Goal: Task Accomplishment & Management: Use online tool/utility

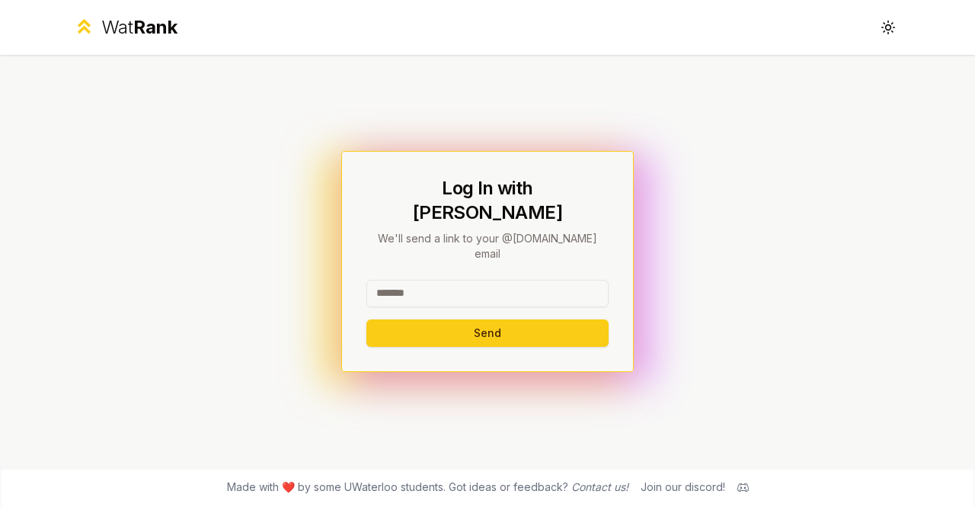
click at [433, 280] on input at bounding box center [487, 293] width 242 height 27
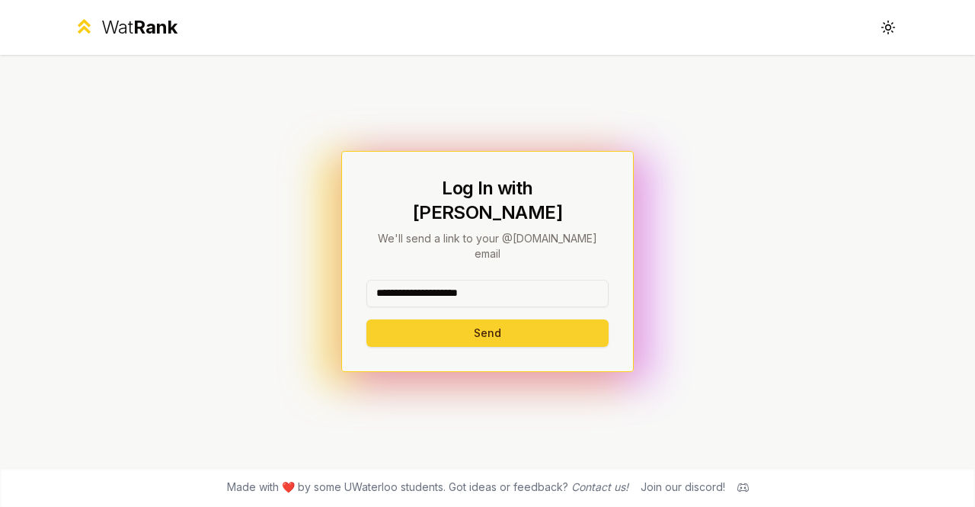
click at [465, 319] on button "Send" at bounding box center [487, 332] width 242 height 27
type input "********"
click at [430, 319] on button "Send" at bounding box center [487, 332] width 242 height 27
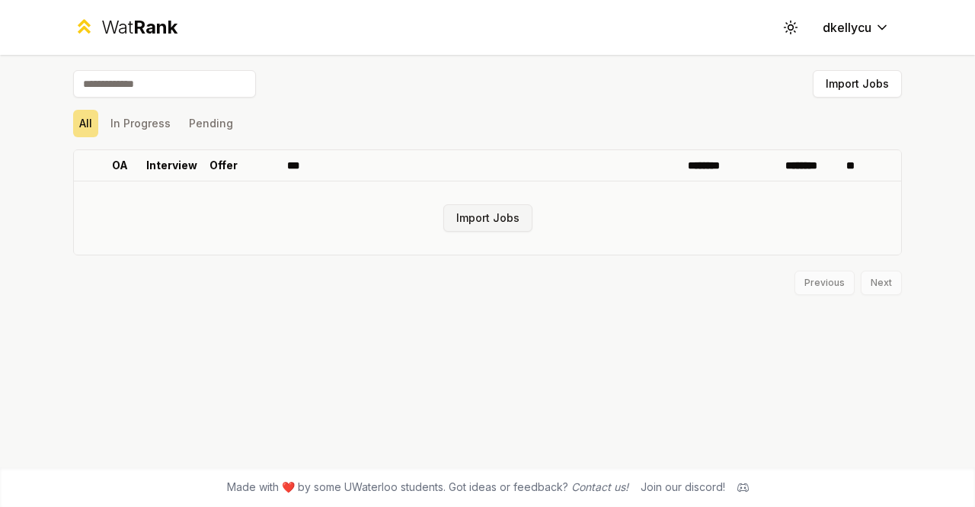
click at [471, 219] on button "Import Jobs" at bounding box center [487, 217] width 89 height 27
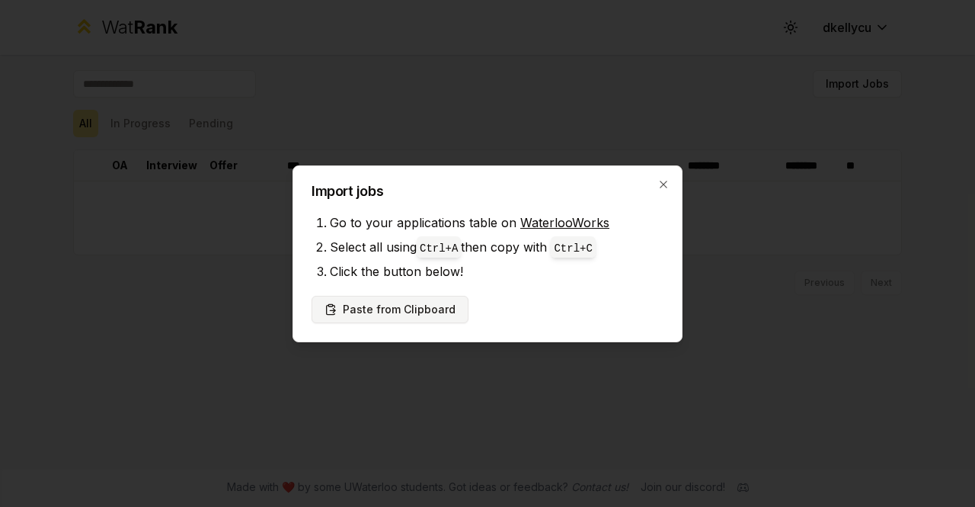
click at [420, 310] on button "Paste from Clipboard" at bounding box center [390, 309] width 157 height 27
click at [387, 308] on button "Paste from Clipboard" at bounding box center [390, 309] width 157 height 27
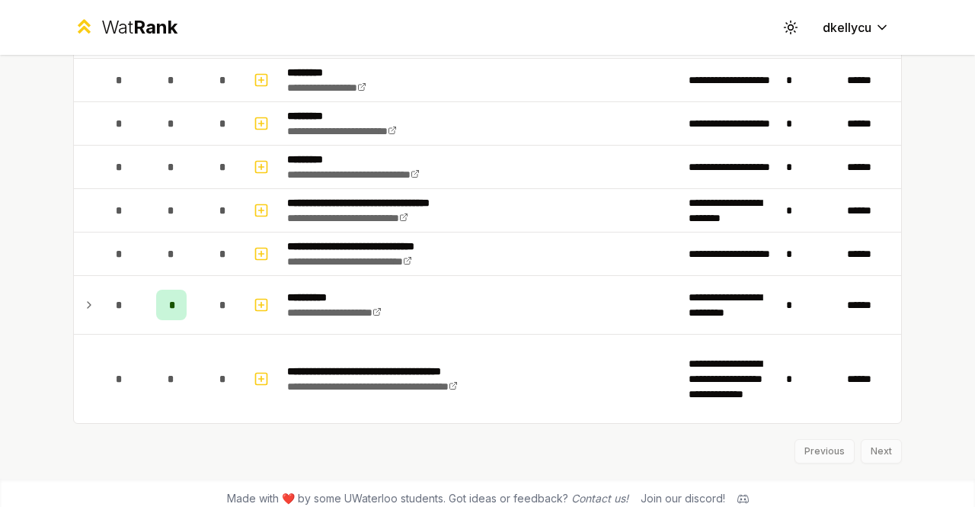
scroll to position [1830, 0]
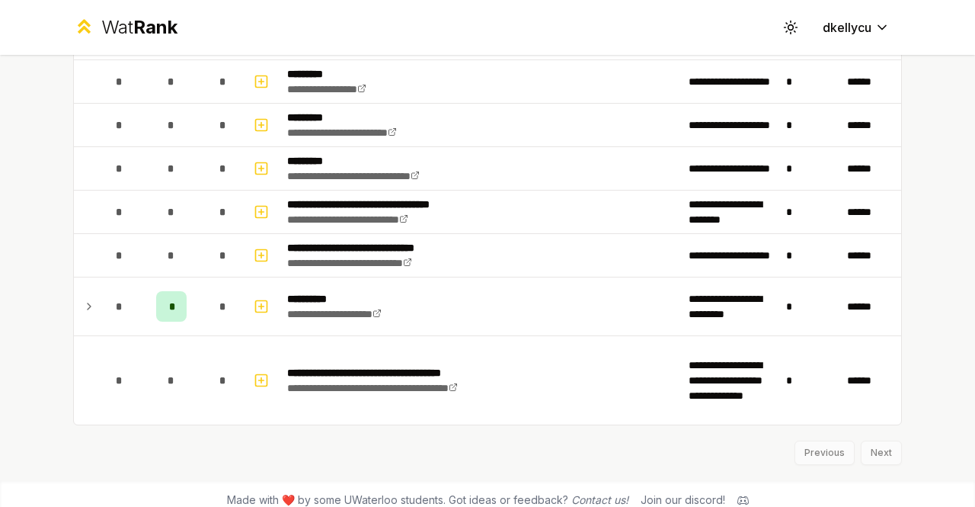
click at [865, 437] on div "Previous Next" at bounding box center [487, 445] width 829 height 40
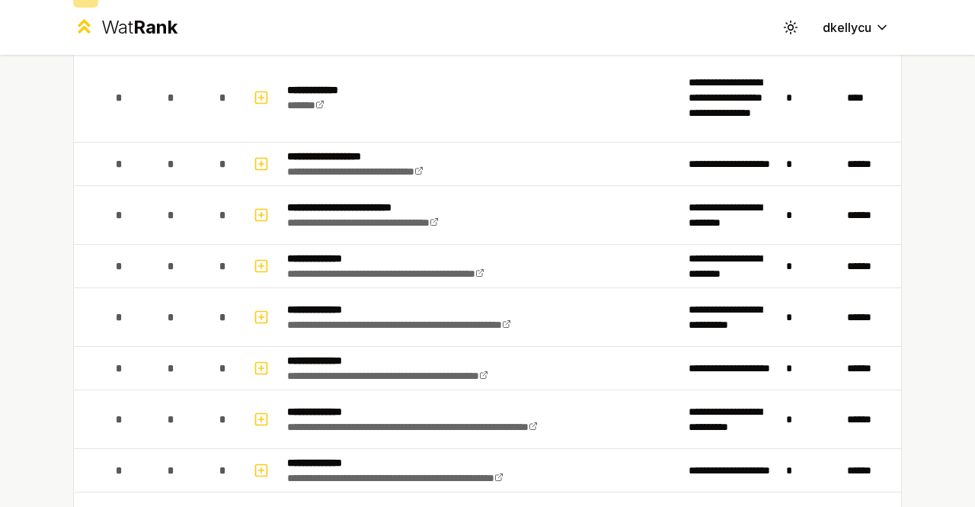
scroll to position [0, 0]
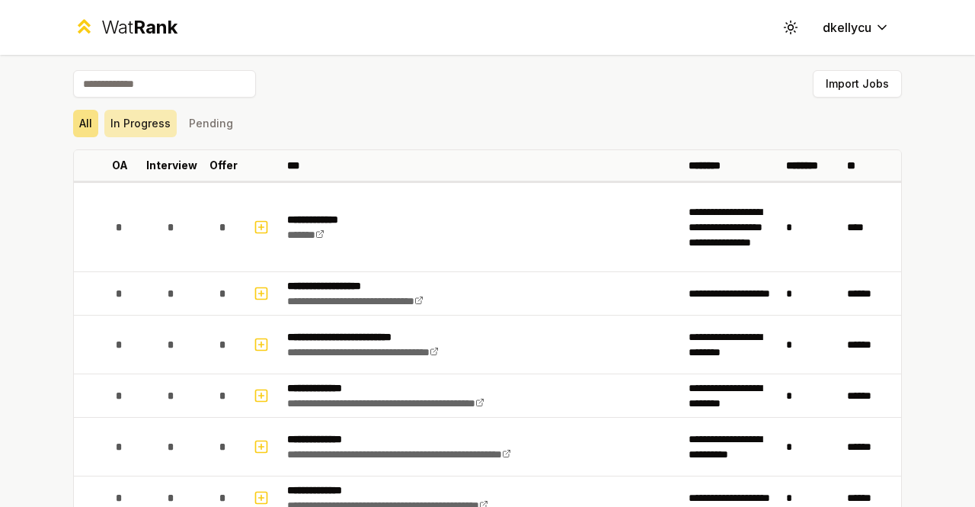
click at [142, 124] on button "In Progress" at bounding box center [140, 123] width 72 height 27
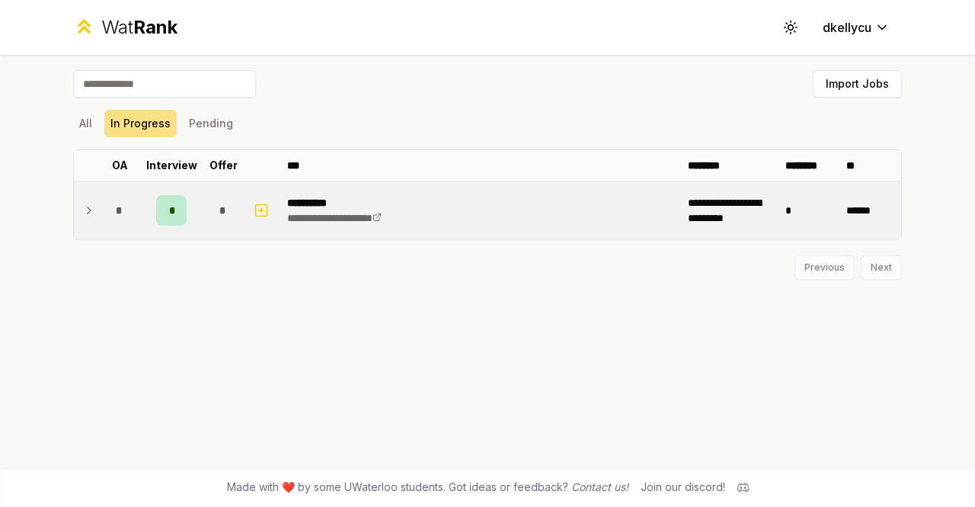
click at [171, 208] on span "*" at bounding box center [171, 210] width 5 height 15
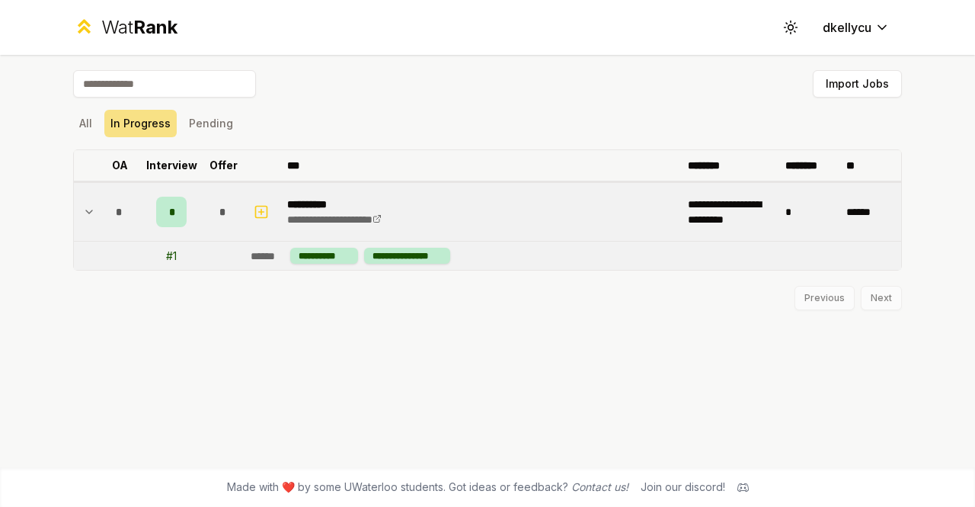
click at [219, 155] on th "Offer" at bounding box center [223, 165] width 43 height 30
click at [200, 171] on th "Interview" at bounding box center [171, 165] width 61 height 30
click at [201, 117] on button "Pending" at bounding box center [211, 123] width 56 height 27
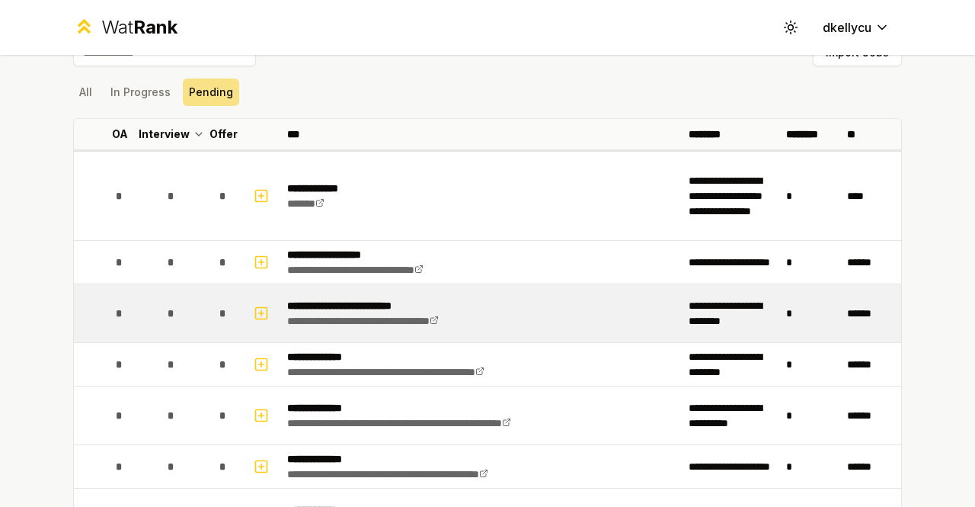
scroll to position [20, 0]
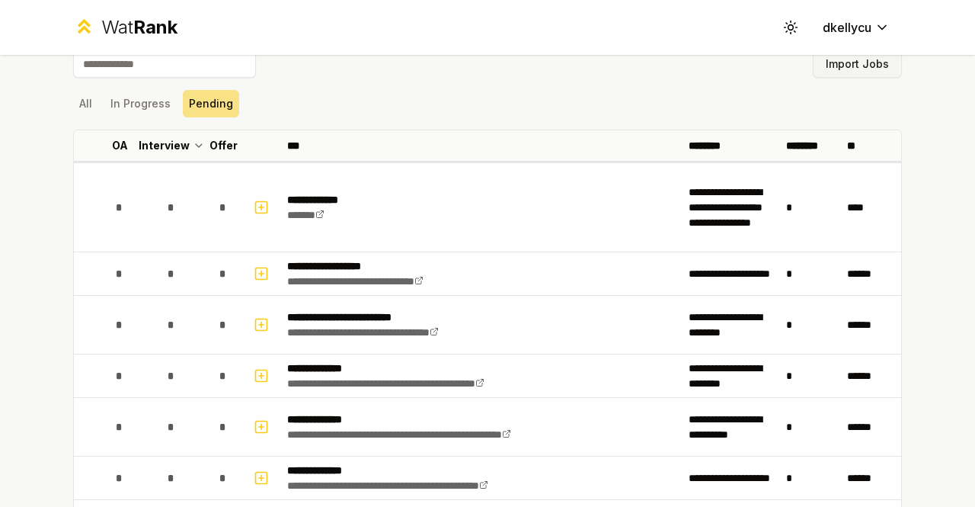
click at [827, 71] on button "Import Jobs" at bounding box center [857, 63] width 89 height 27
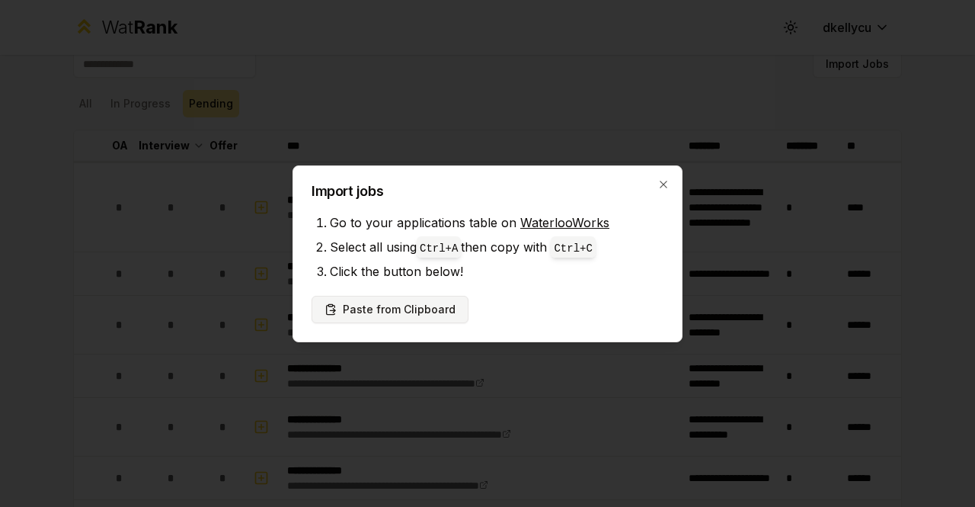
click at [435, 305] on button "Paste from Clipboard" at bounding box center [390, 309] width 157 height 27
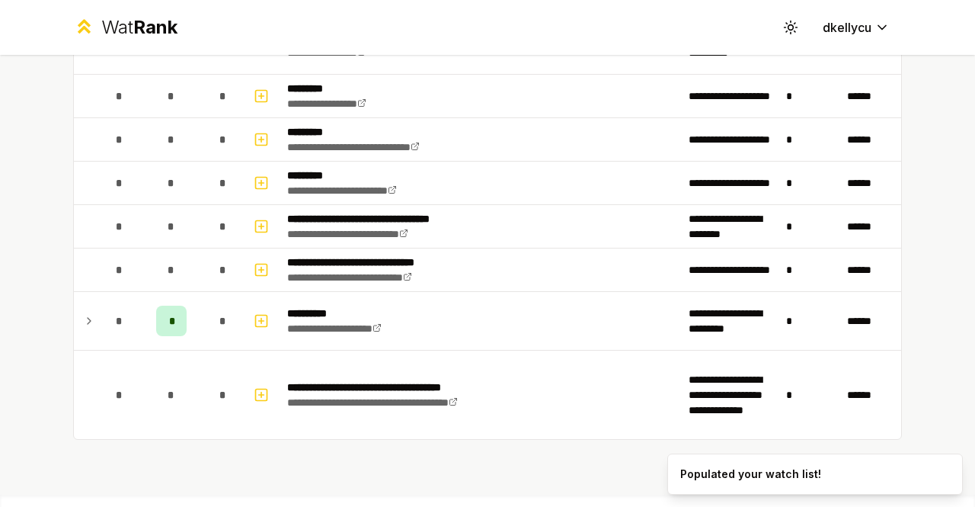
scroll to position [2065, 0]
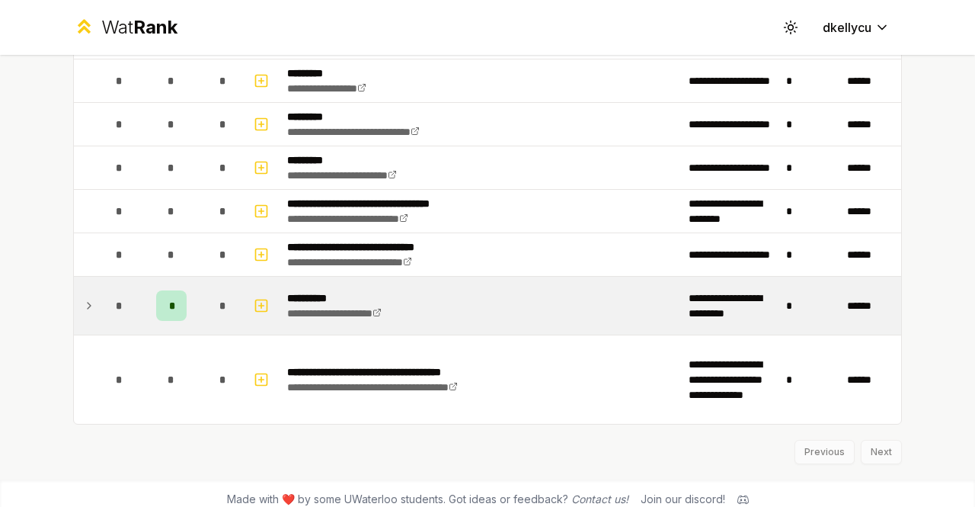
click at [169, 298] on span "*" at bounding box center [171, 305] width 5 height 15
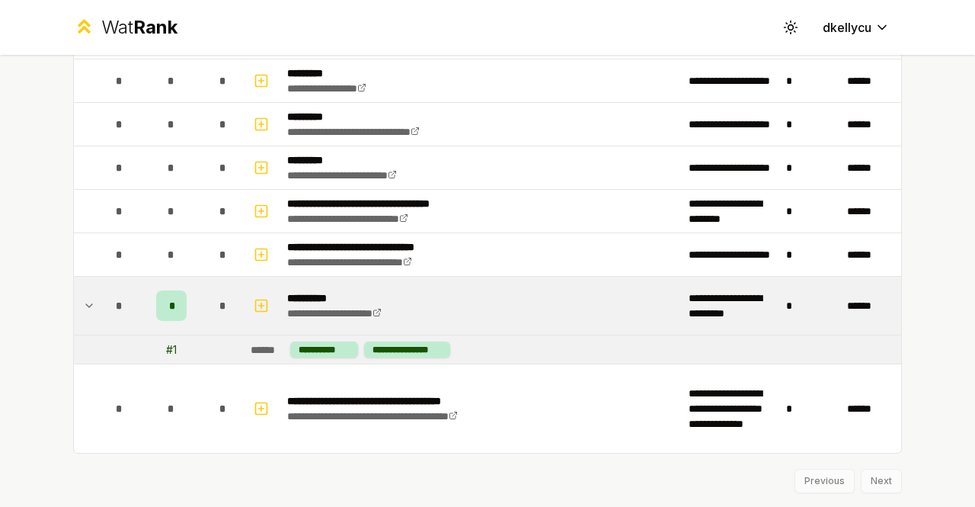
click at [269, 342] on div "******" at bounding box center [268, 349] width 34 height 15
click at [486, 340] on td "**********" at bounding box center [573, 349] width 657 height 28
click at [622, 308] on td "**********" at bounding box center [481, 305] width 401 height 58
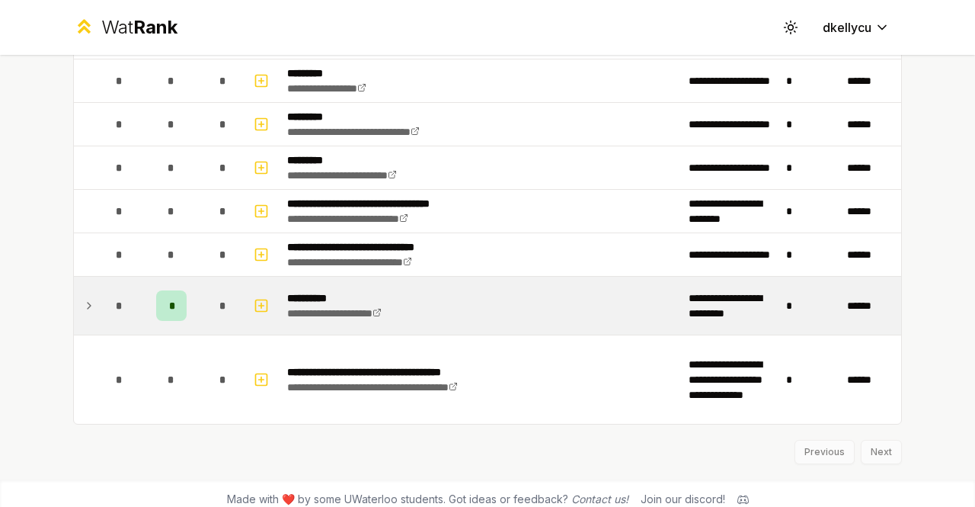
click at [624, 283] on td "**********" at bounding box center [481, 305] width 401 height 58
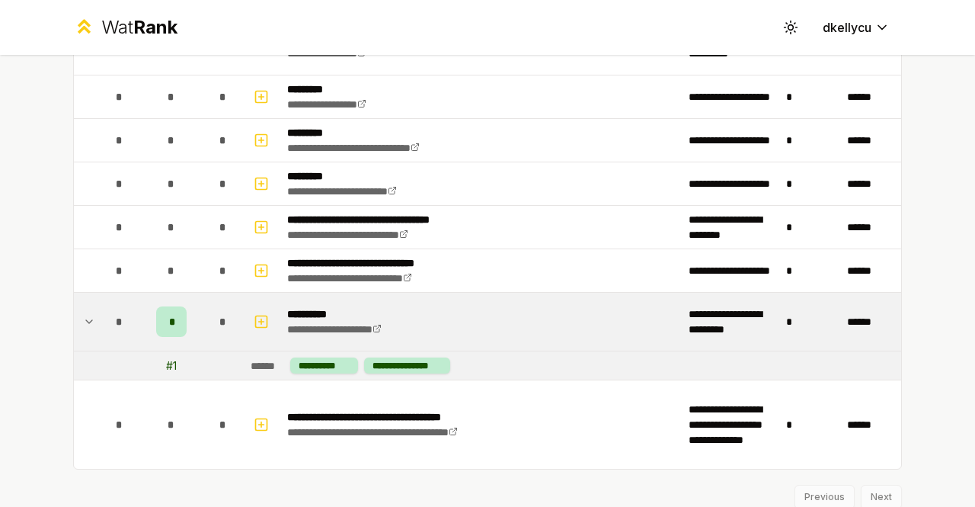
scroll to position [2050, 0]
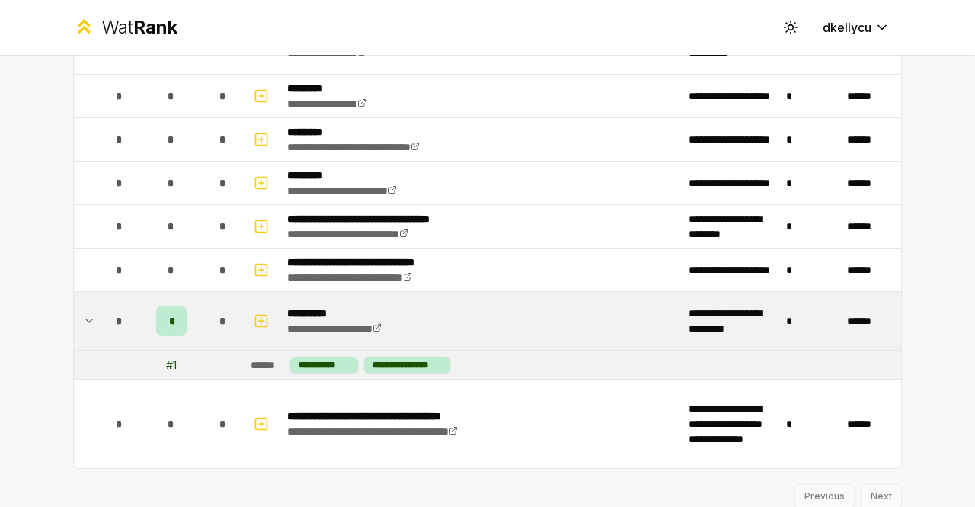
click at [187, 315] on td "*" at bounding box center [171, 321] width 61 height 58
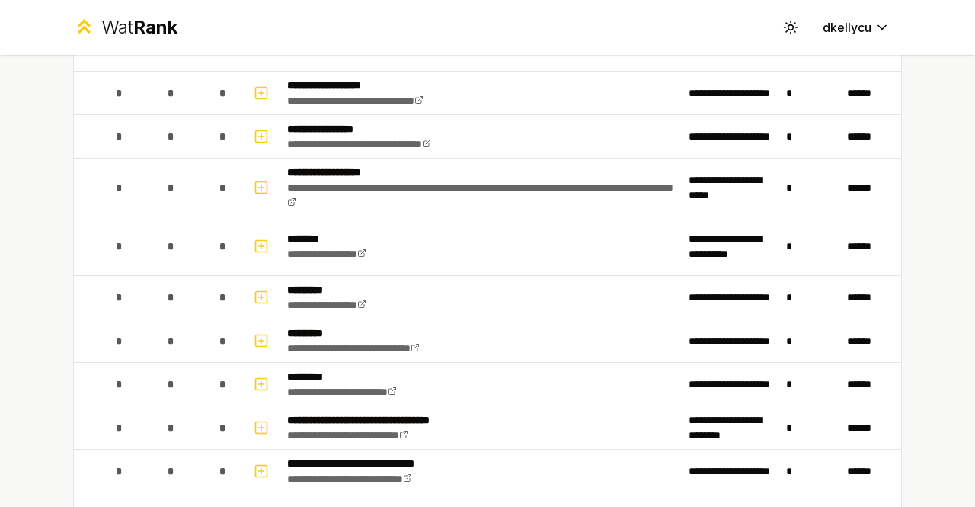
scroll to position [2065, 0]
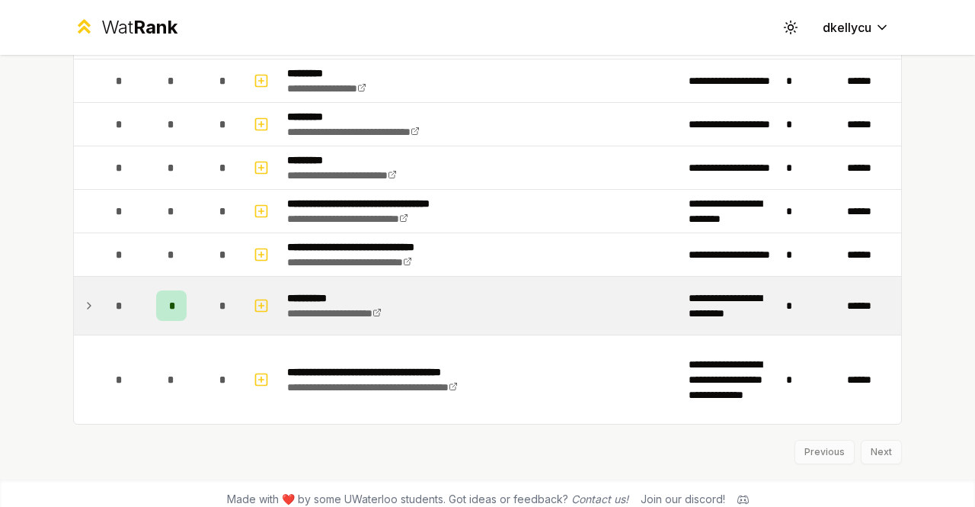
click at [193, 292] on td "*" at bounding box center [171, 305] width 61 height 58
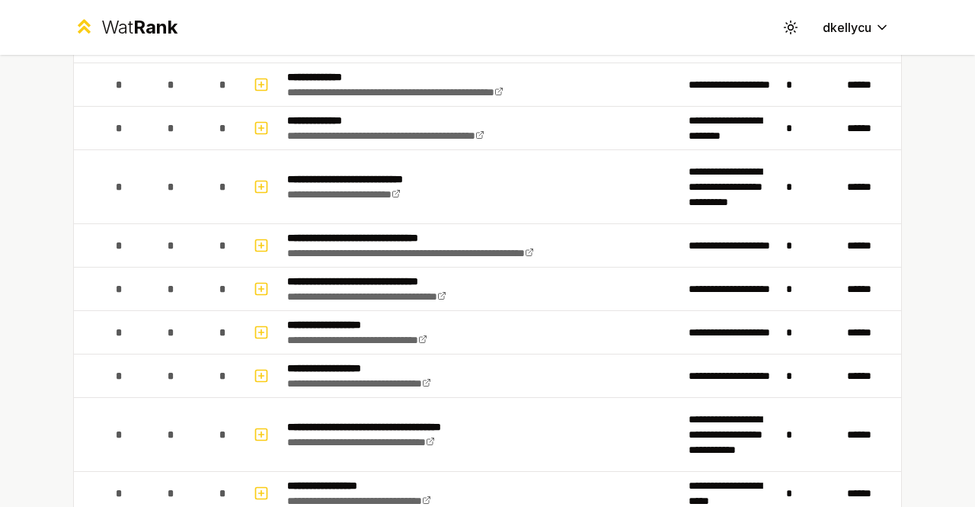
scroll to position [0, 0]
